Goal: Task Accomplishment & Management: Complete application form

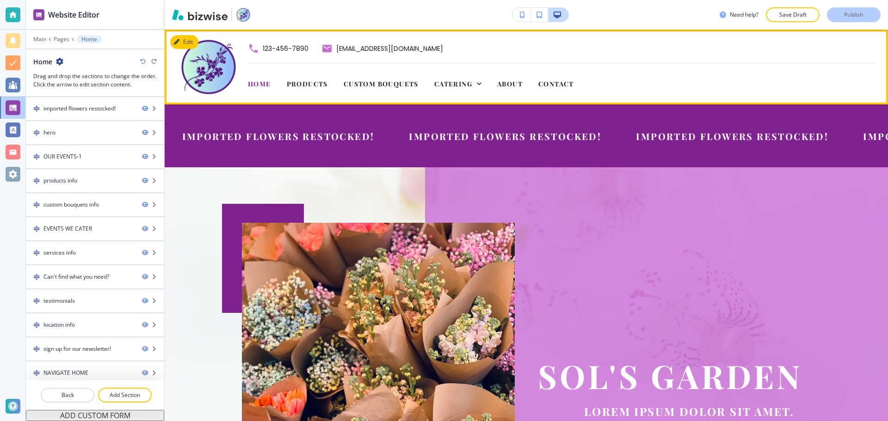
scroll to position [139, 0]
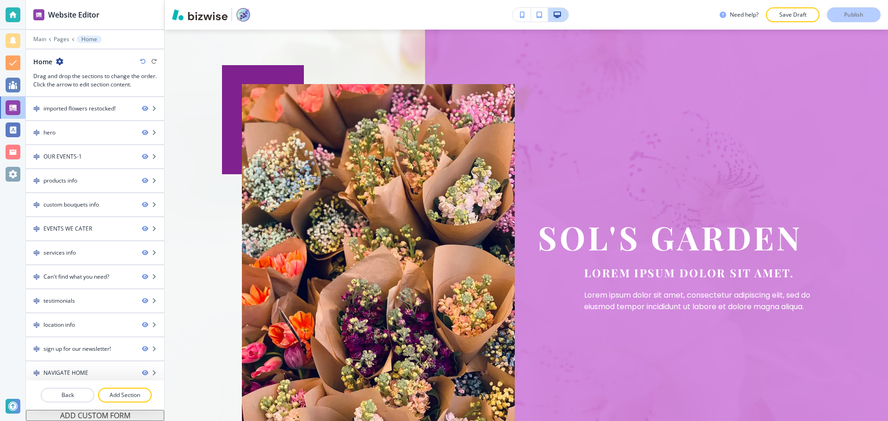
click at [204, 19] on img "button" at bounding box center [200, 14] width 56 height 11
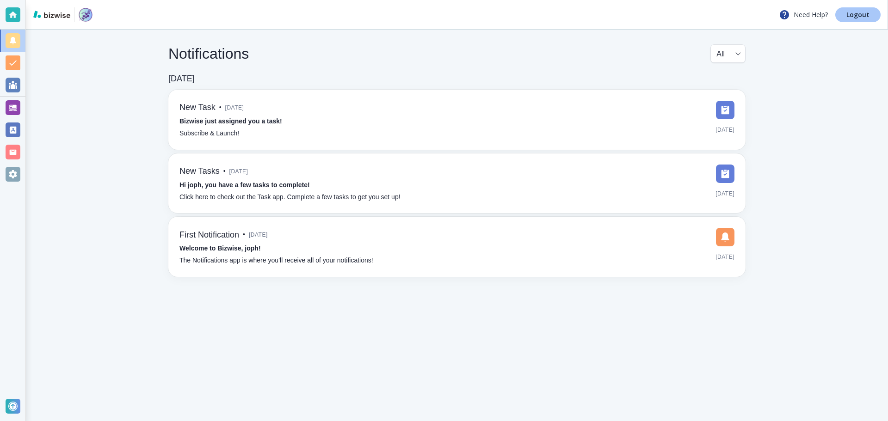
click at [863, 15] on p "Logout" at bounding box center [857, 15] width 23 height 6
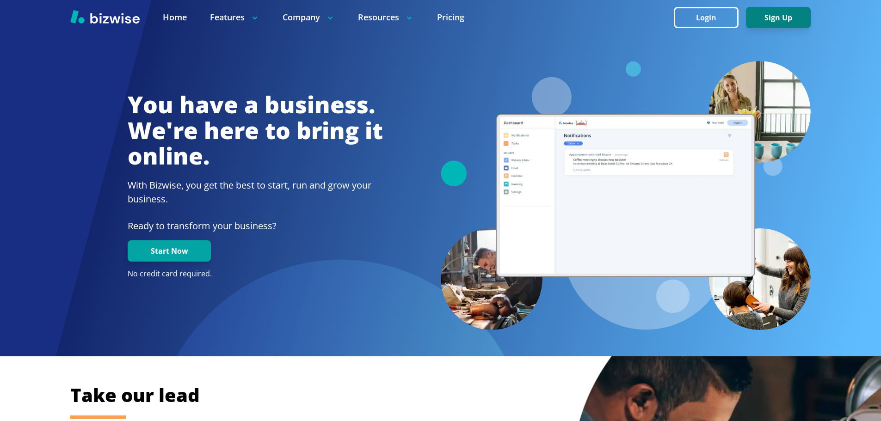
click at [800, 17] on button "Sign Up" at bounding box center [778, 17] width 65 height 21
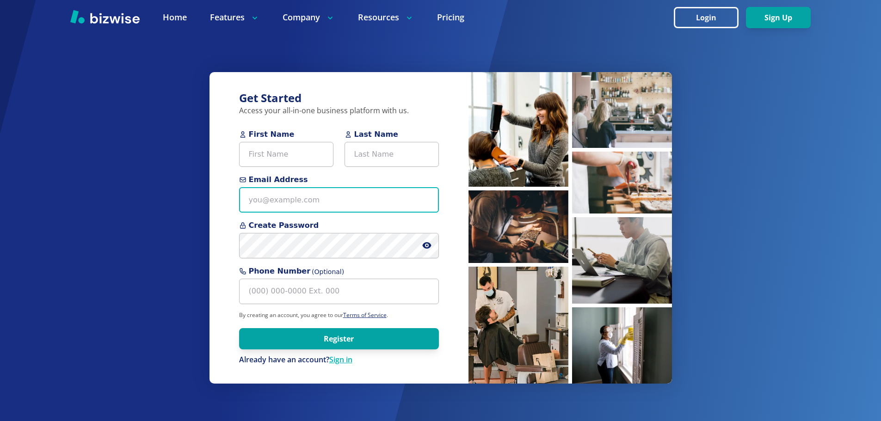
click at [369, 199] on input "Email Address" at bounding box center [339, 199] width 200 height 25
click at [263, 202] on input "[EMAIL_ADDRESS][DOMAIN_NAME]" at bounding box center [339, 199] width 200 height 25
type input "[EMAIL_ADDRESS][DOMAIN_NAME]"
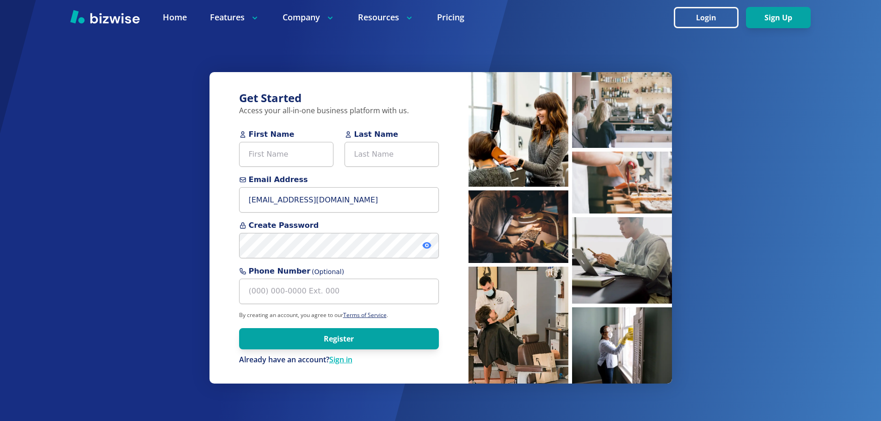
click at [429, 246] on icon at bounding box center [426, 245] width 9 height 6
click at [429, 246] on icon at bounding box center [427, 245] width 8 height 7
click at [379, 332] on button "Register" at bounding box center [339, 338] width 200 height 21
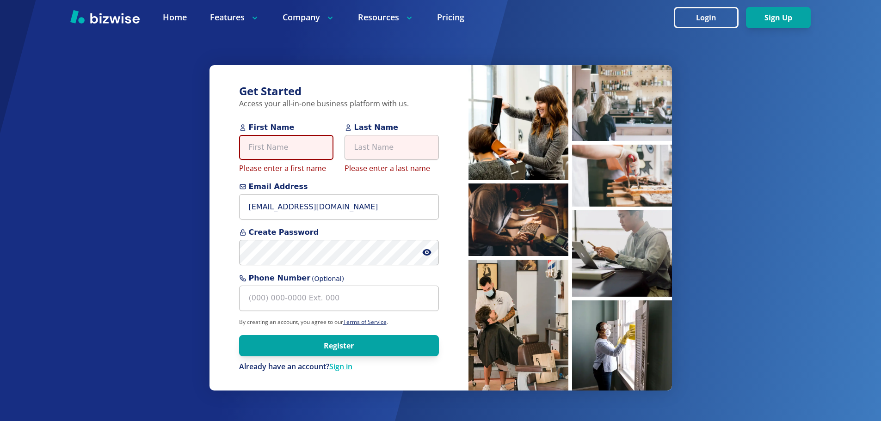
click at [268, 141] on input "First Name" at bounding box center [286, 147] width 94 height 25
type input "joph"
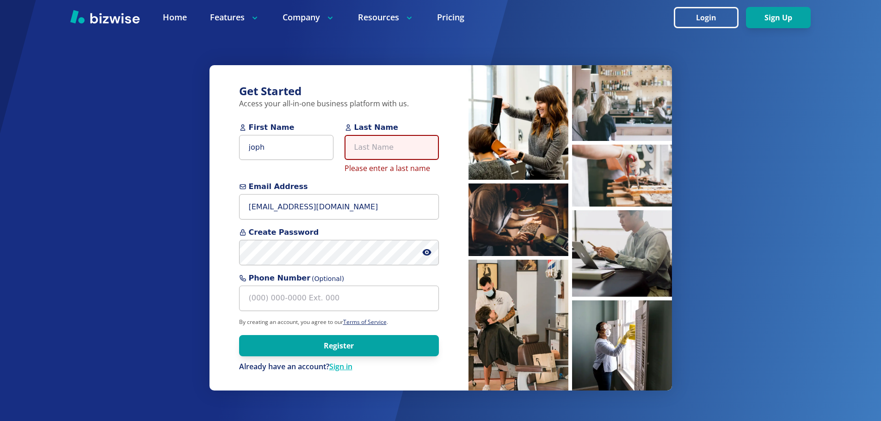
click at [368, 148] on input "Last Name" at bounding box center [392, 147] width 94 height 25
type input "demo"
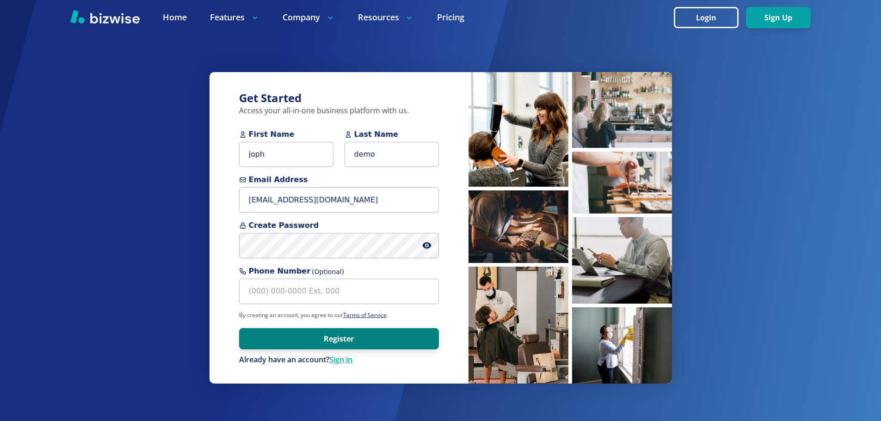
click at [354, 341] on button "Register" at bounding box center [339, 338] width 200 height 21
